Goal: Information Seeking & Learning: Learn about a topic

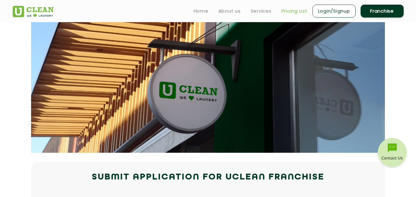
click at [295, 11] on link "Pricing List" at bounding box center [294, 10] width 26 height 7
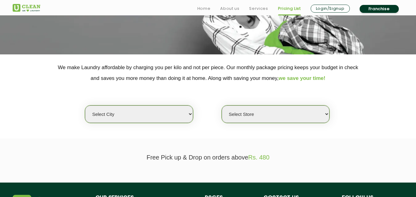
scroll to position [89, 0]
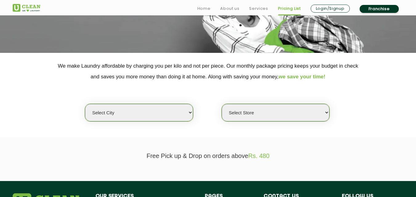
click at [191, 113] on select "Select city [GEOGRAPHIC_DATA] [GEOGRAPHIC_DATA] [GEOGRAPHIC_DATA] [GEOGRAPHIC_D…" at bounding box center [139, 113] width 108 height 18
select select "8"
click at [85, 104] on select "Select city [GEOGRAPHIC_DATA] [GEOGRAPHIC_DATA] [GEOGRAPHIC_DATA] [GEOGRAPHIC_D…" at bounding box center [139, 113] width 108 height 18
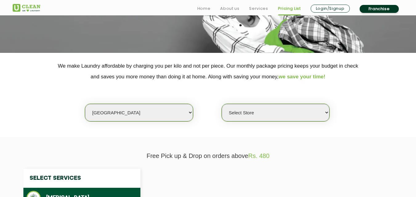
select select "0"
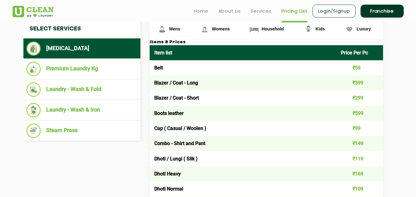
scroll to position [221, 0]
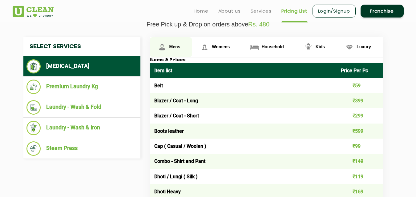
click at [172, 47] on span "Mens" at bounding box center [174, 46] width 11 height 5
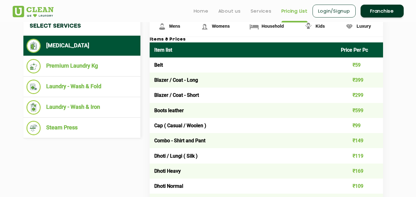
scroll to position [218, 0]
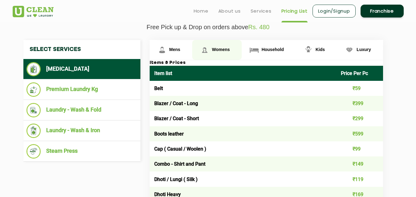
click at [220, 48] on span "Womens" at bounding box center [221, 49] width 18 height 5
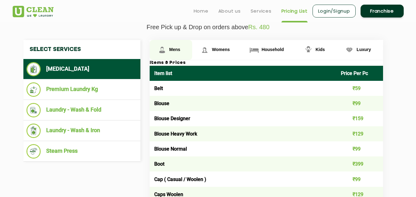
click at [176, 51] on span "Mens" at bounding box center [174, 49] width 11 height 5
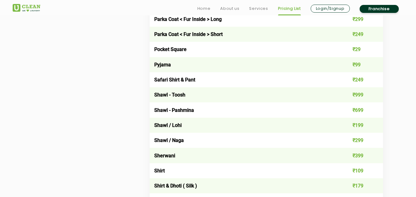
scroll to position [776, 0]
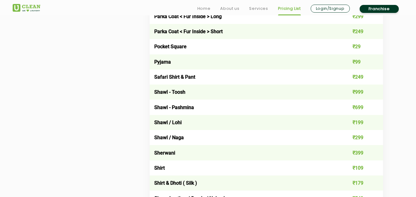
click at [361, 168] on td "₹109" at bounding box center [359, 168] width 47 height 15
copy td "109"
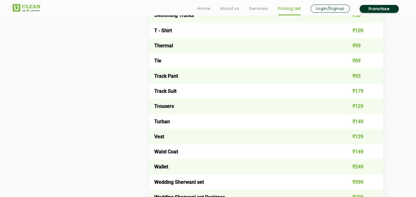
scroll to position [1099, 0]
